Goal: Task Accomplishment & Management: Manage account settings

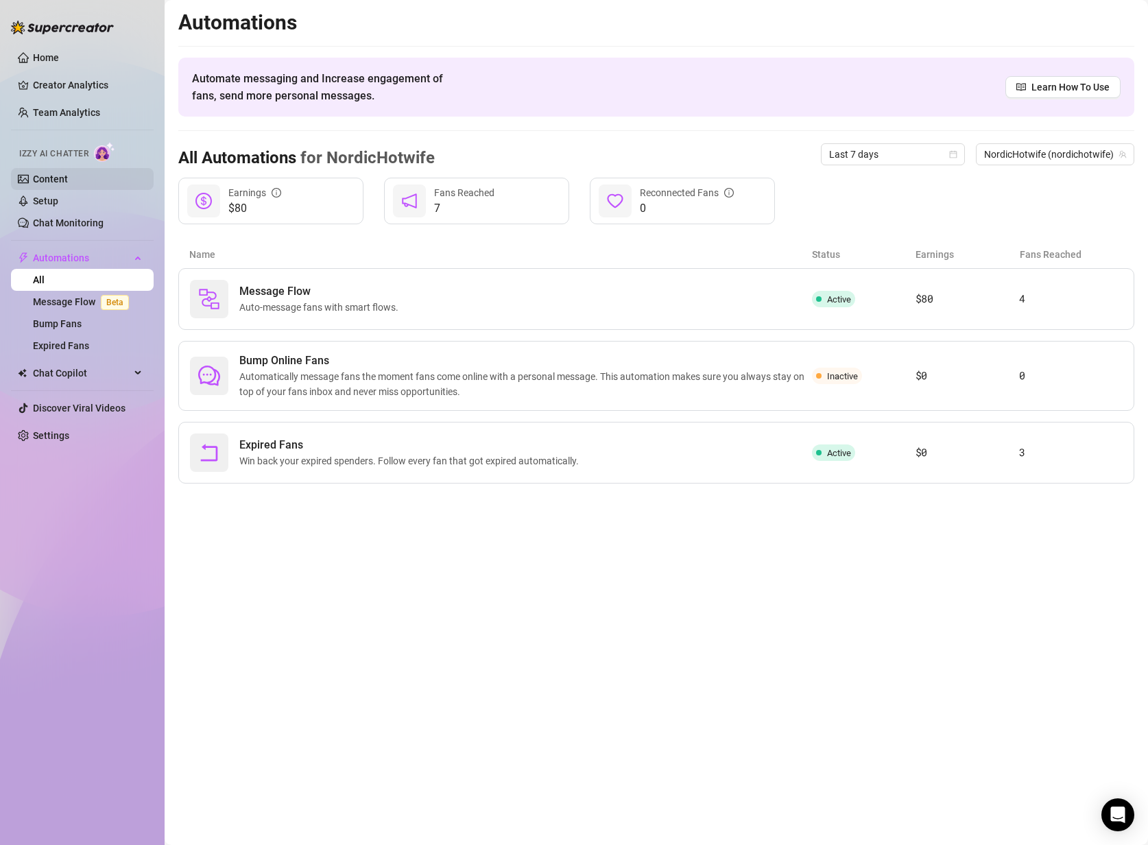
click at [62, 176] on link "Content" at bounding box center [50, 178] width 35 height 11
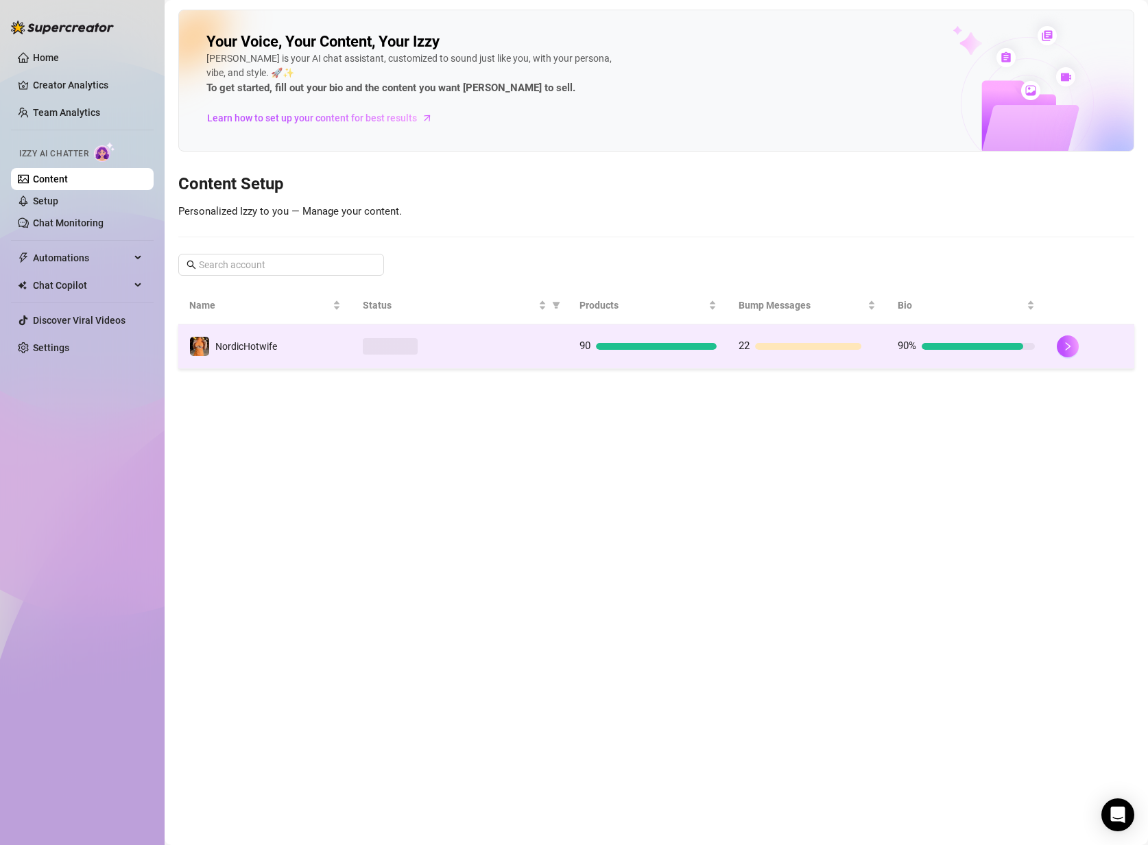
click at [317, 339] on td "NordicHotwife" at bounding box center [264, 346] width 173 height 45
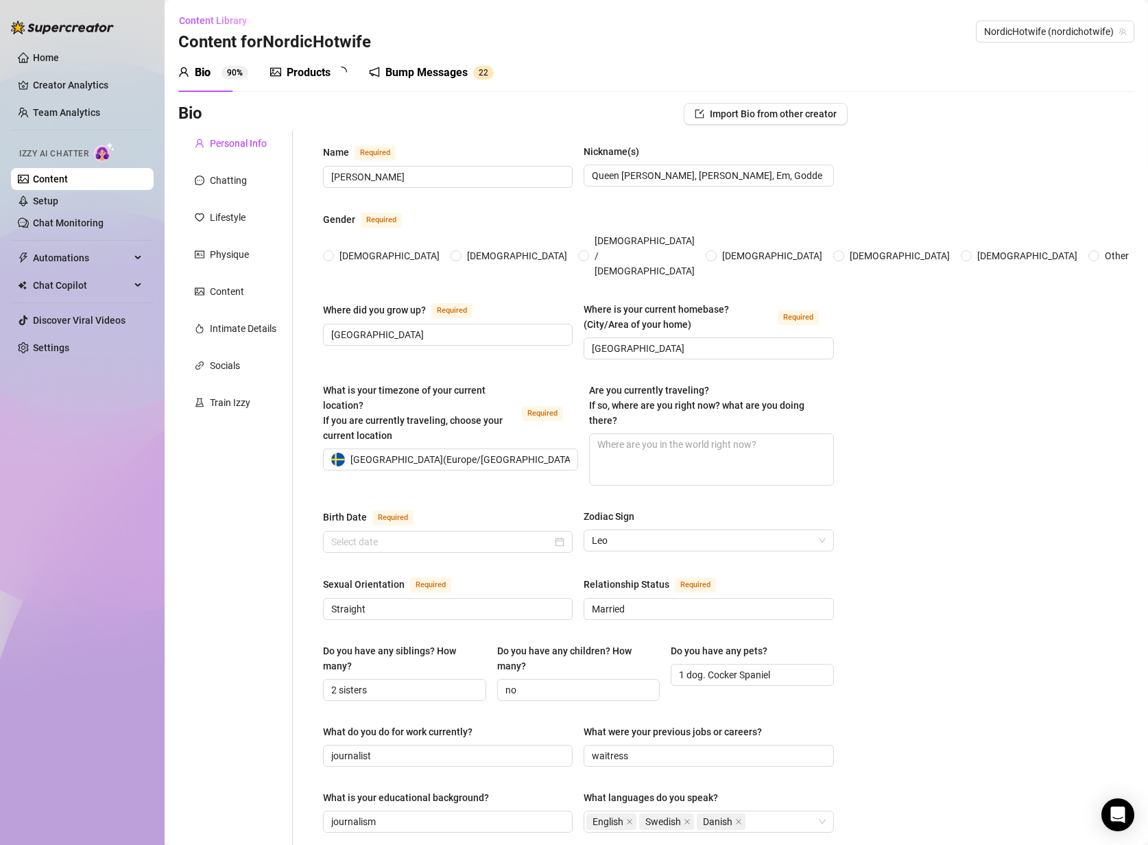
radio input "true"
type input "[DATE]"
click at [292, 69] on div "Products" at bounding box center [309, 72] width 44 height 16
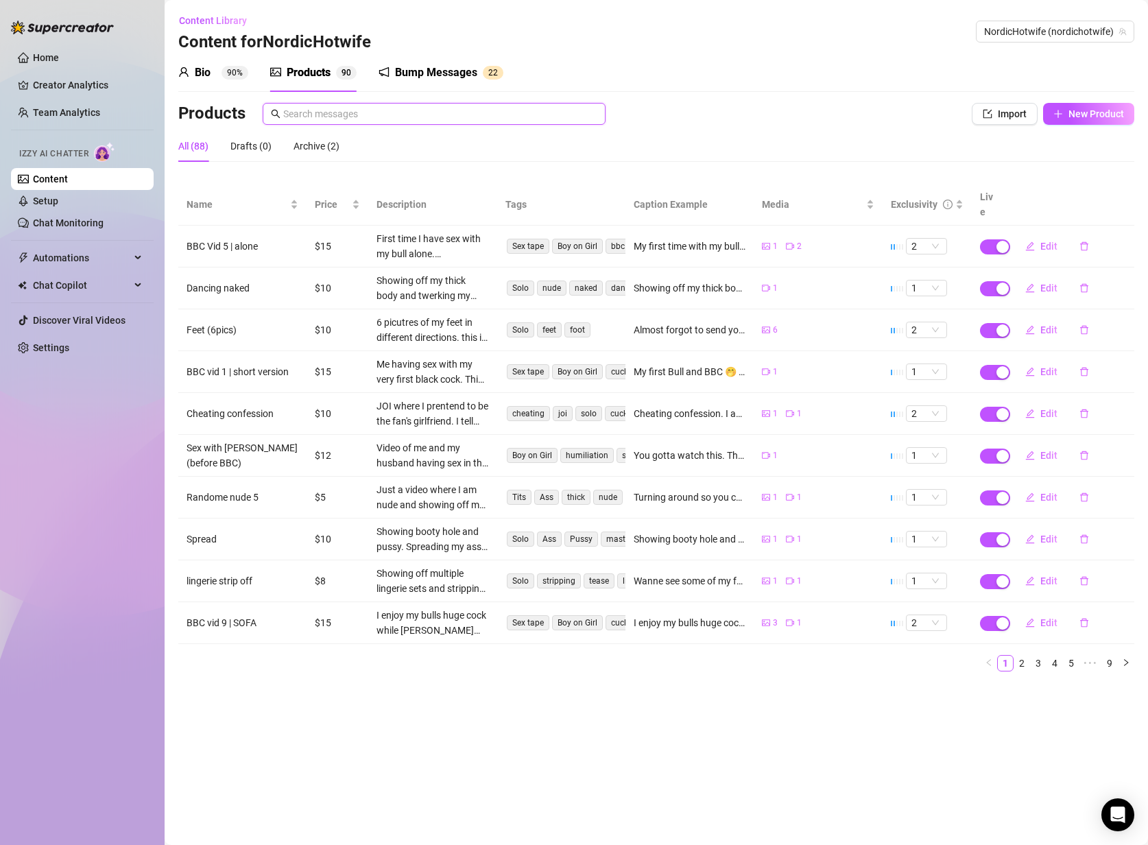
click at [457, 108] on input "text" at bounding box center [440, 113] width 314 height 15
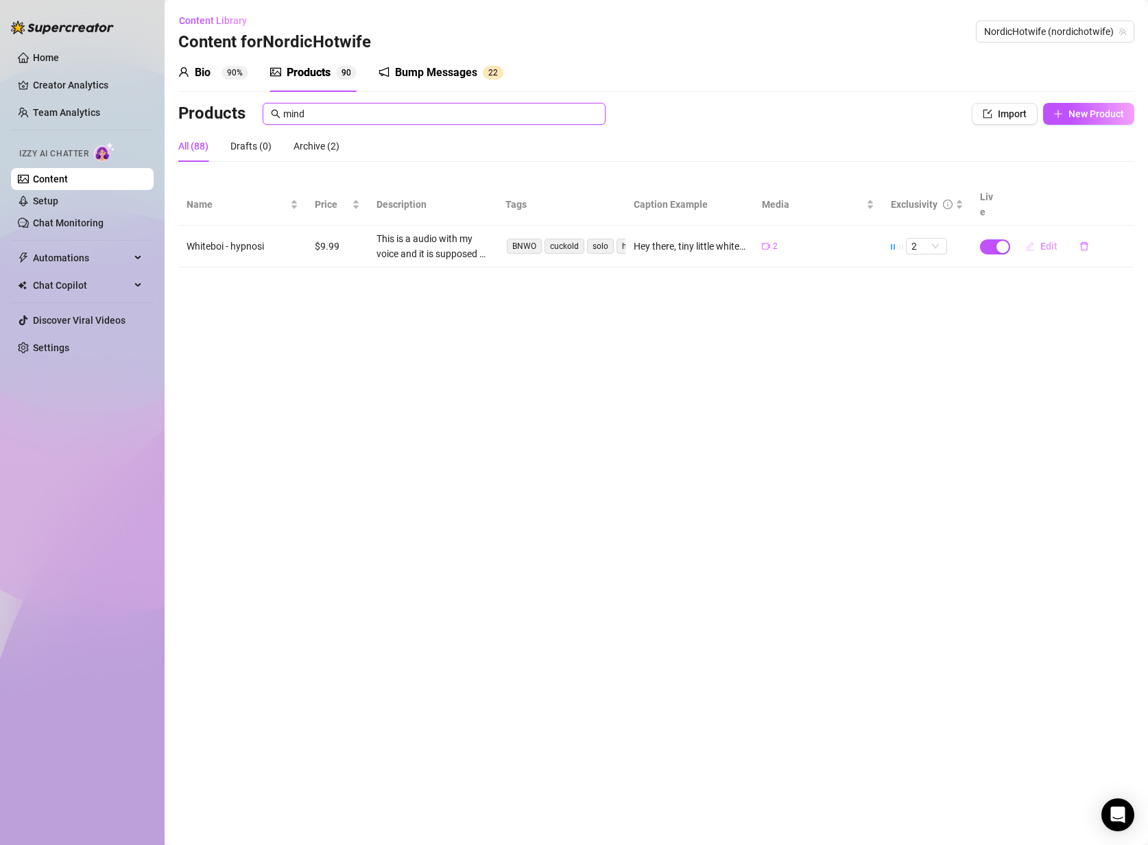
type input "mind"
click at [1043, 241] on span "Edit" at bounding box center [1048, 246] width 17 height 11
type textarea "Hey there, tiny little whiteboi. I just created a hypnotic BBC mind control vid…"
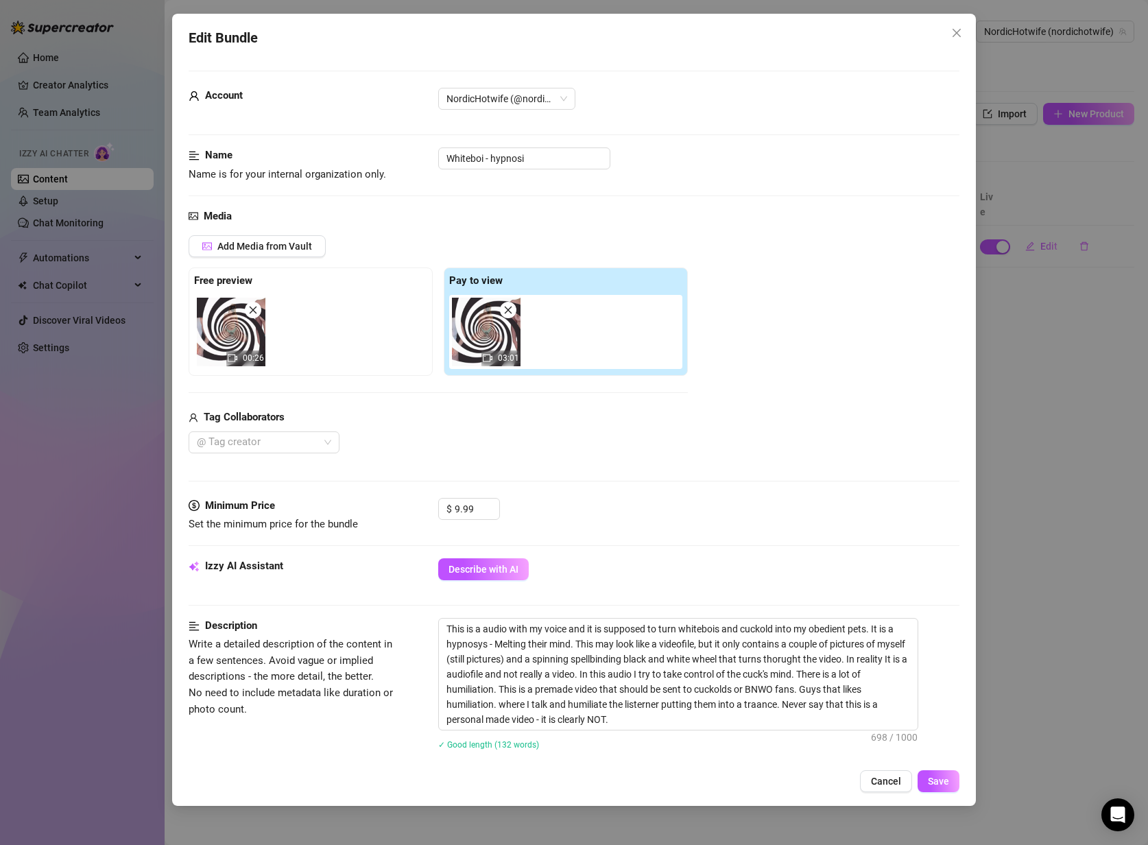
click at [787, 498] on div "$ 9.99" at bounding box center [698, 515] width 521 height 34
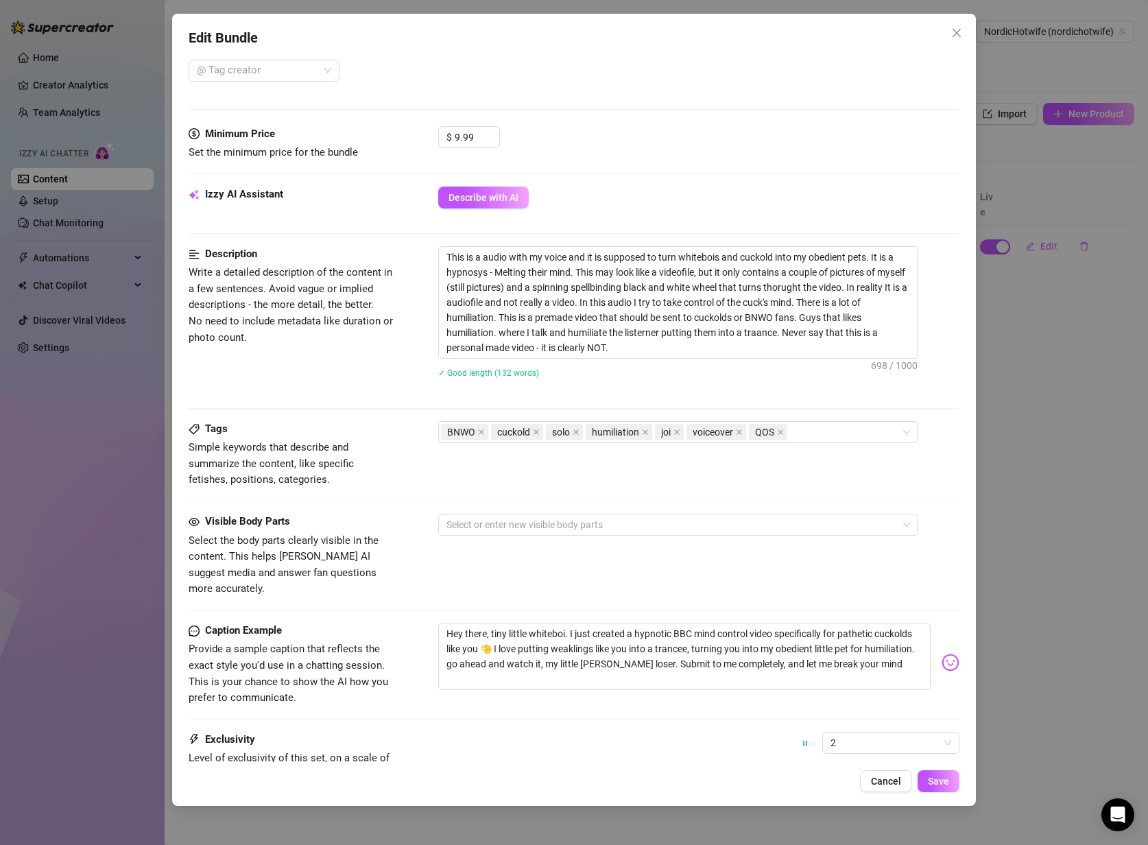
scroll to position [411, 0]
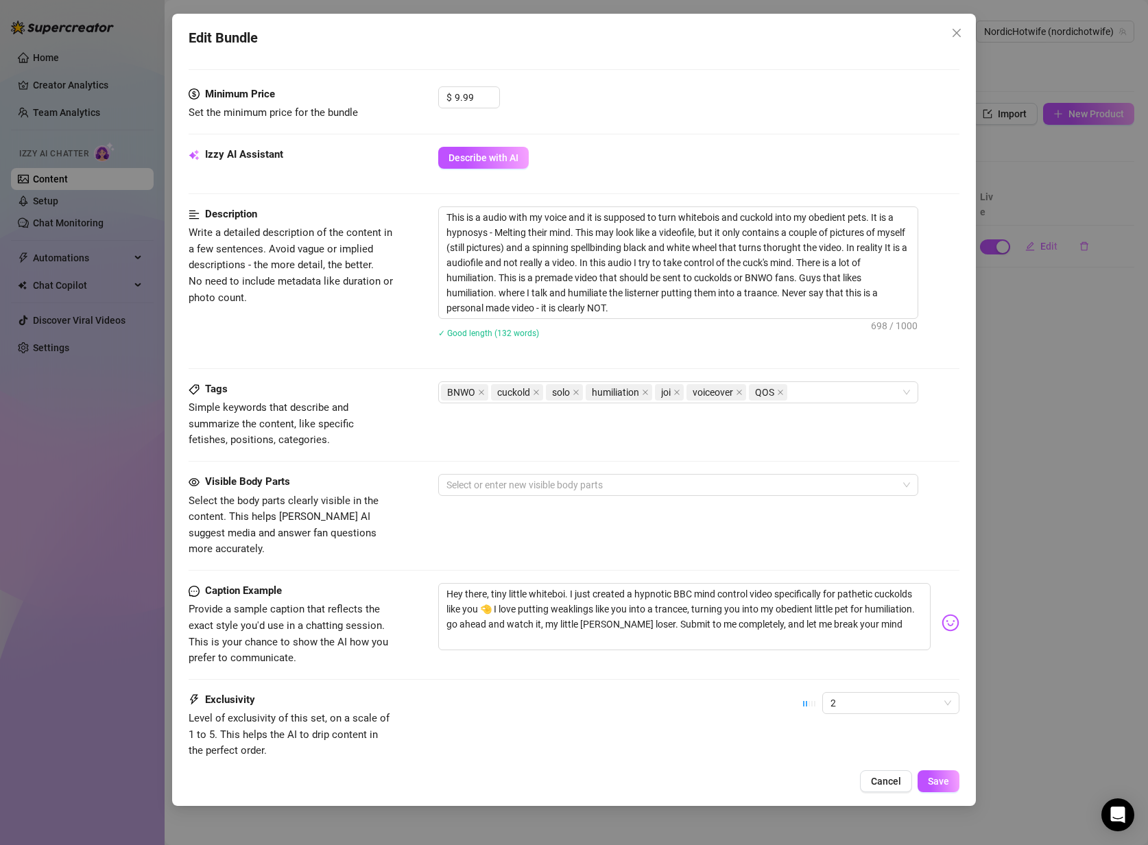
click at [1033, 488] on div "Edit Bundle Account NordicHotwife (@nordichotwife) Name Name is for your intern…" at bounding box center [574, 422] width 1148 height 845
